Goal: Information Seeking & Learning: Learn about a topic

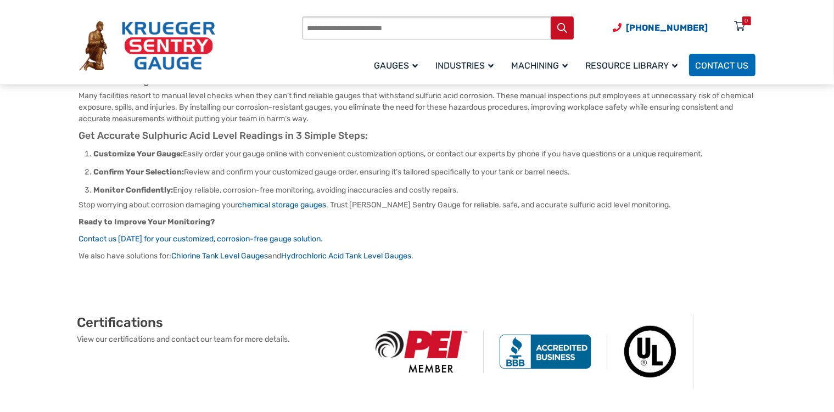
scroll to position [58, 0]
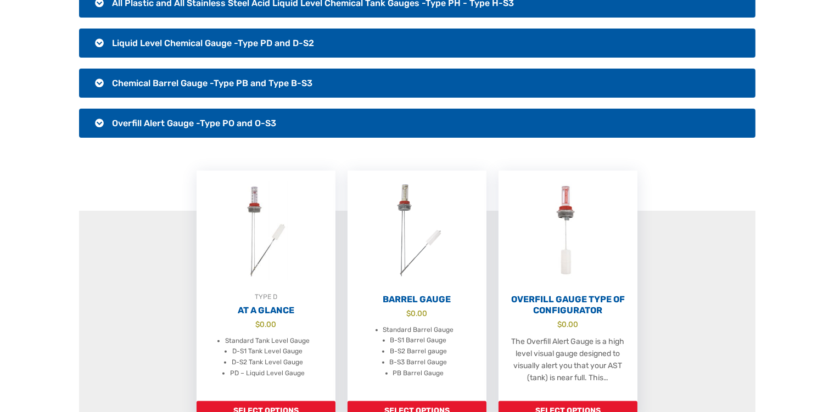
scroll to position [173, 0]
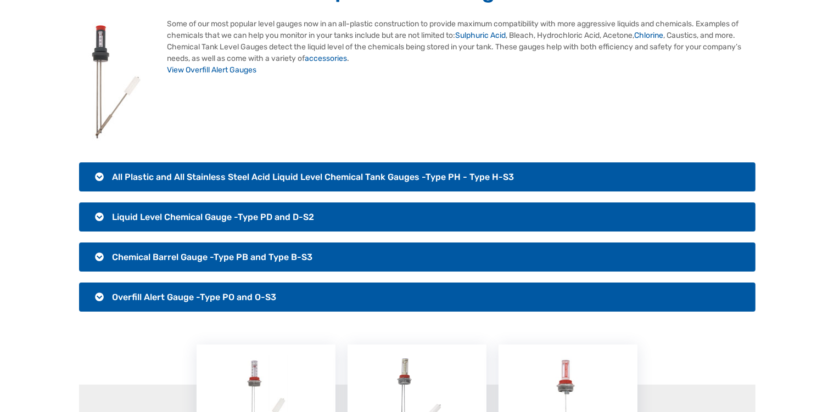
click at [229, 174] on span "All Plastic and All Stainless Steel Acid Liquid Level Chemical Tank Gauges -Typ…" at bounding box center [314, 177] width 402 height 10
click at [102, 180] on h3 "All Plastic and All Stainless Steel Acid Liquid Level Chemical Tank Gauges -Typ…" at bounding box center [417, 176] width 676 height 29
click at [99, 180] on h3 "All Plastic and All Stainless Steel Acid Liquid Level Chemical Tank Gauges -Typ…" at bounding box center [417, 176] width 676 height 29
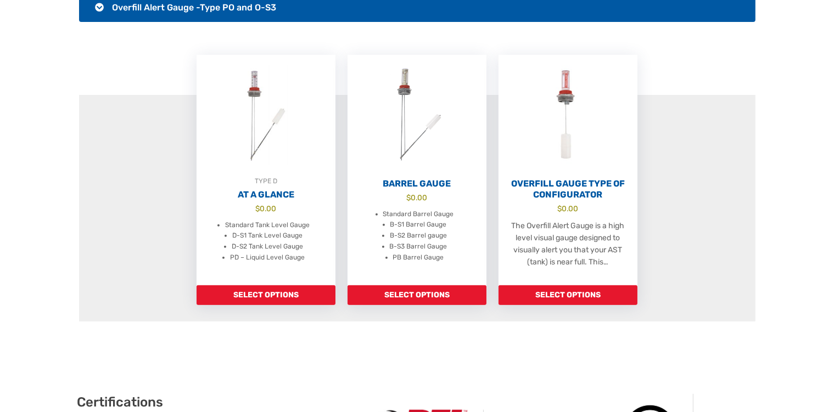
scroll to position [290, 0]
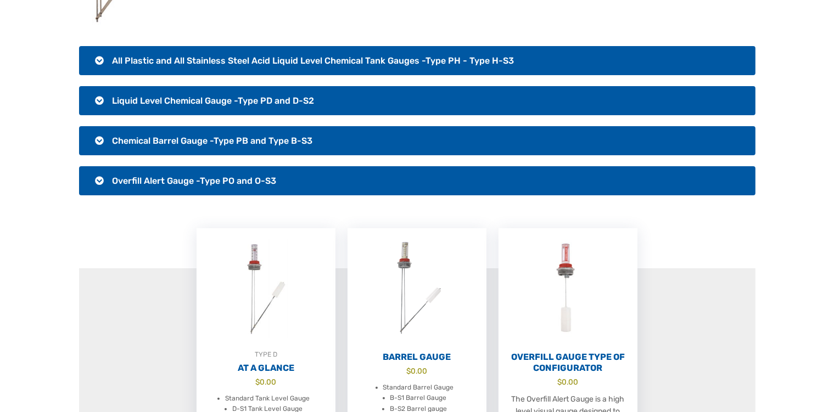
click at [101, 181] on h3 "Overfill Alert Gauge -Type PO and O-S3" at bounding box center [417, 180] width 676 height 29
click at [101, 143] on h3 "Chemical Barrel Gauge -Type PB and Type B-S3" at bounding box center [417, 140] width 676 height 29
click at [103, 114] on h3 "Liquid Level Chemical Gauge -Type PD and D-S2" at bounding box center [417, 100] width 676 height 29
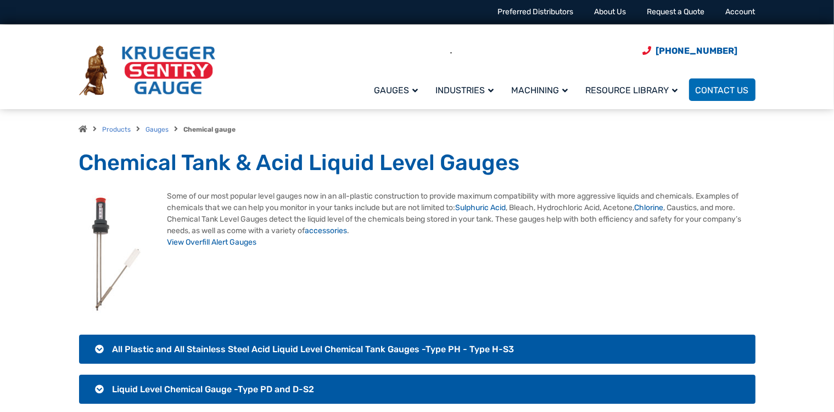
scroll to position [0, 0]
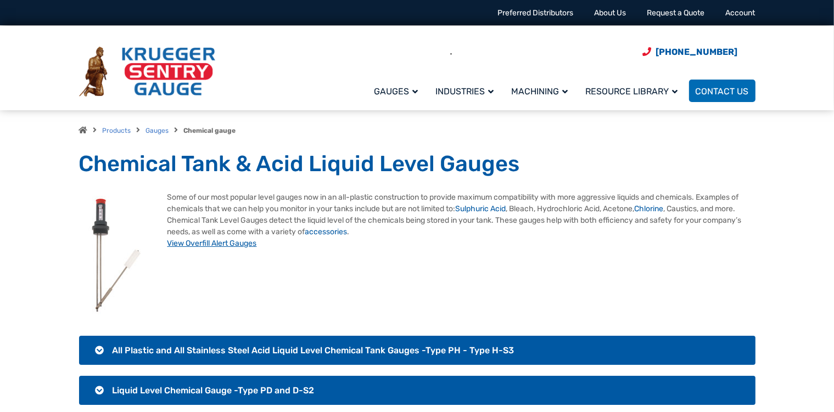
click at [228, 248] on link "View Overfill Alert Gauges" at bounding box center [211, 243] width 89 height 9
